Goal: Task Accomplishment & Management: Manage account settings

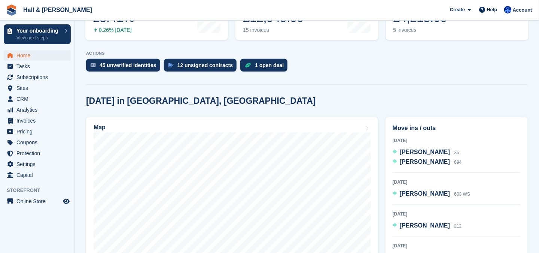
scroll to position [187, 0]
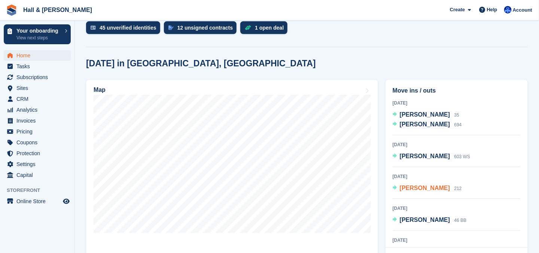
click at [415, 188] on span "Philip Parkin" at bounding box center [425, 188] width 50 height 6
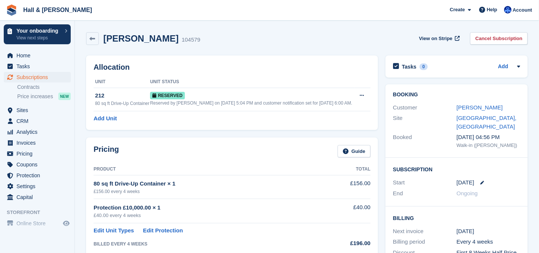
scroll to position [112, 0]
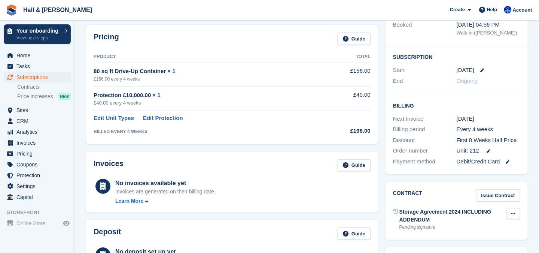
click at [513, 211] on icon at bounding box center [514, 213] width 4 height 5
click at [455, 192] on div "Contract Issue Contract" at bounding box center [456, 195] width 127 height 12
click at [495, 189] on link "Issue Contract" at bounding box center [498, 195] width 44 height 12
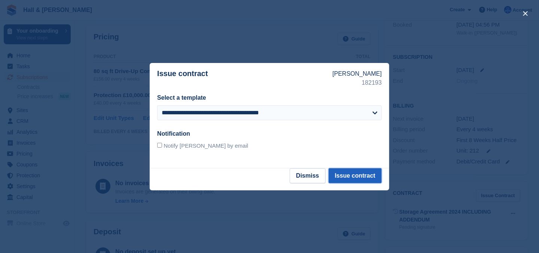
click at [355, 177] on button "Issue contract" at bounding box center [355, 175] width 53 height 15
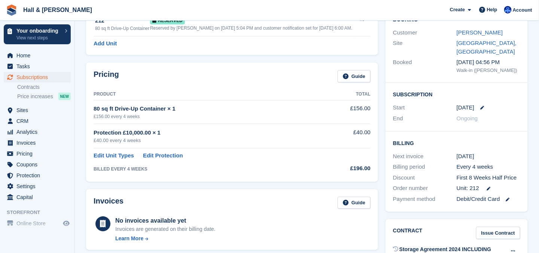
scroll to position [0, 0]
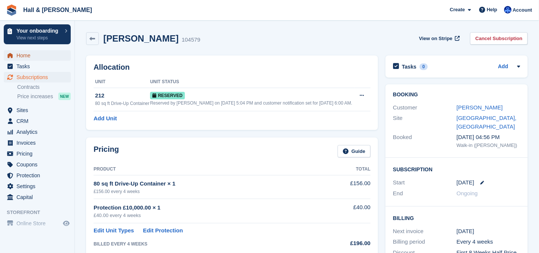
click at [25, 55] on span "Home" at bounding box center [38, 55] width 45 height 10
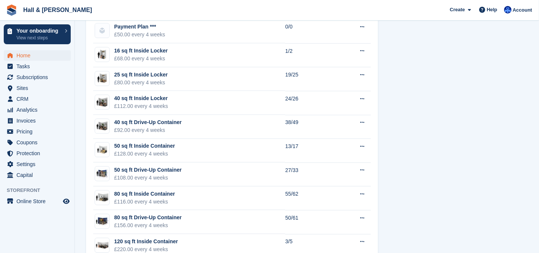
scroll to position [524, 0]
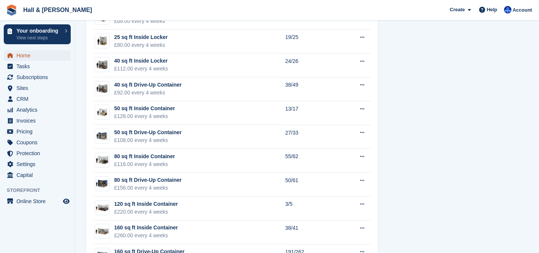
click at [23, 53] on span "Home" at bounding box center [38, 55] width 45 height 10
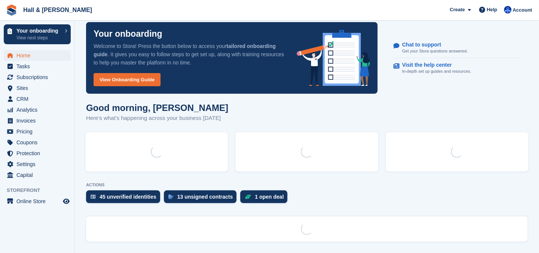
scroll to position [0, 0]
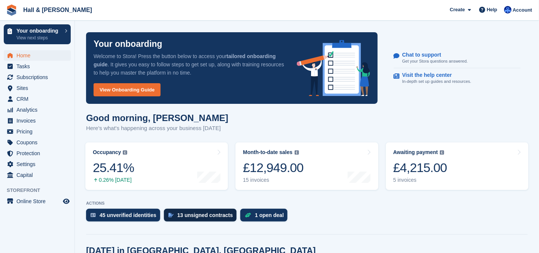
click at [188, 216] on div "13 unsigned contracts" at bounding box center [206, 215] width 56 height 6
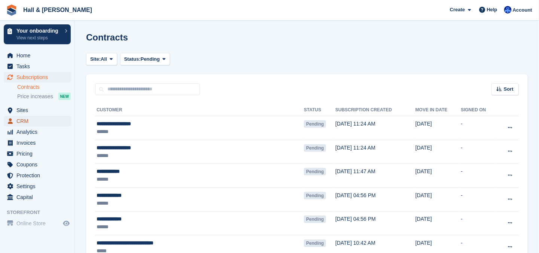
click at [27, 120] on span "CRM" at bounding box center [38, 121] width 45 height 10
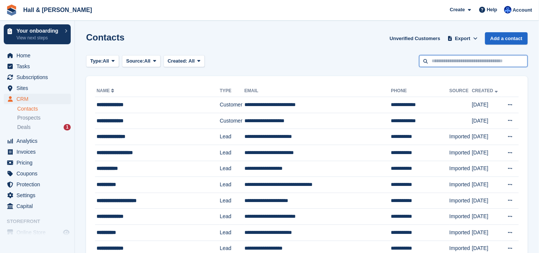
click at [441, 61] on input "text" at bounding box center [474, 61] width 109 height 12
type input "*******"
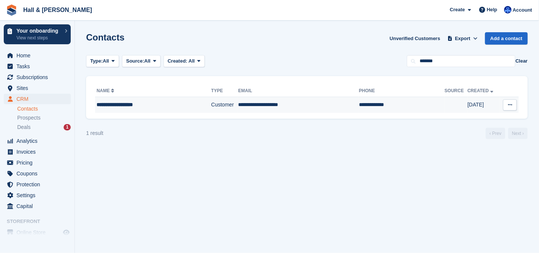
click at [269, 103] on td "**********" at bounding box center [298, 105] width 121 height 16
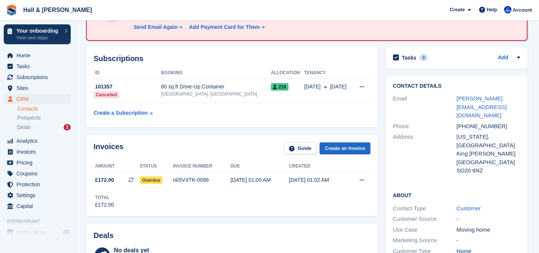
scroll to position [150, 0]
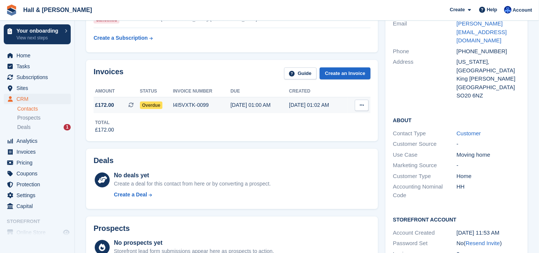
click at [148, 106] on span "Overdue" at bounding box center [151, 105] width 23 height 7
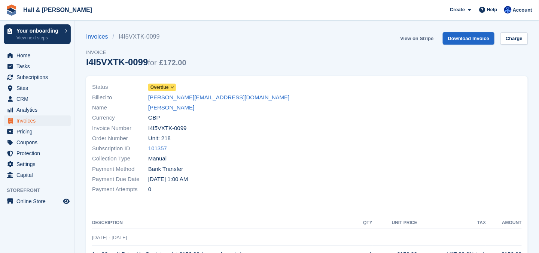
click at [411, 37] on link "View on Stripe" at bounding box center [416, 38] width 39 height 12
